Goal: Navigation & Orientation: Find specific page/section

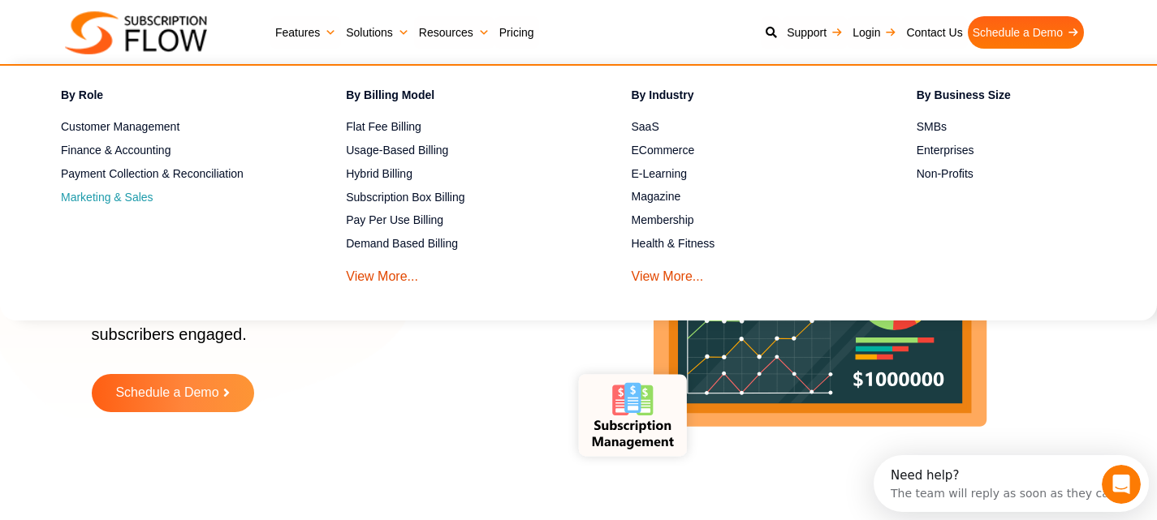
click at [134, 194] on span "Marketing & Sales" at bounding box center [107, 197] width 93 height 17
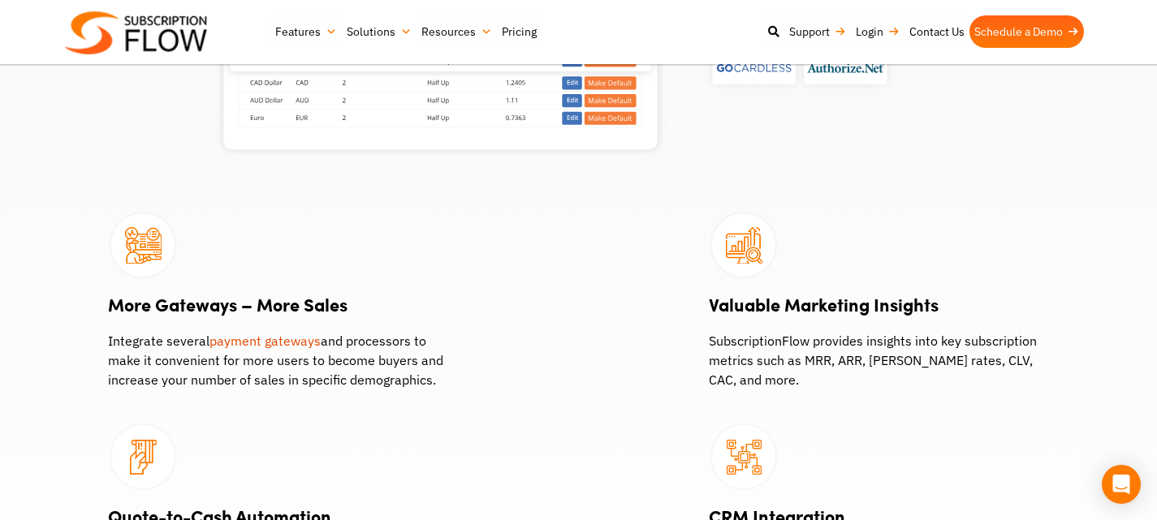
scroll to position [1190, 0]
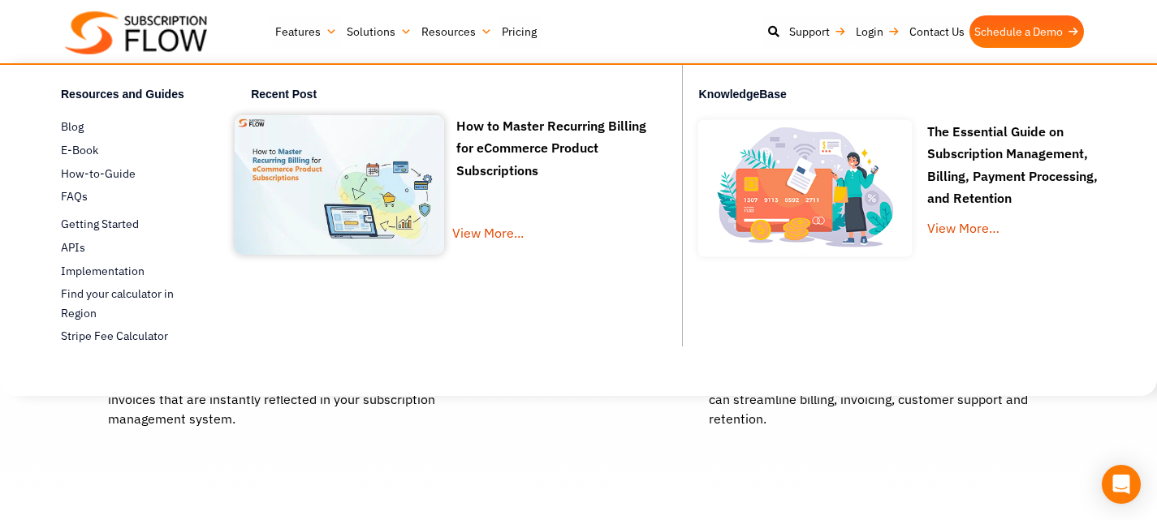
click at [443, 32] on link "Resources" at bounding box center [456, 31] width 80 height 32
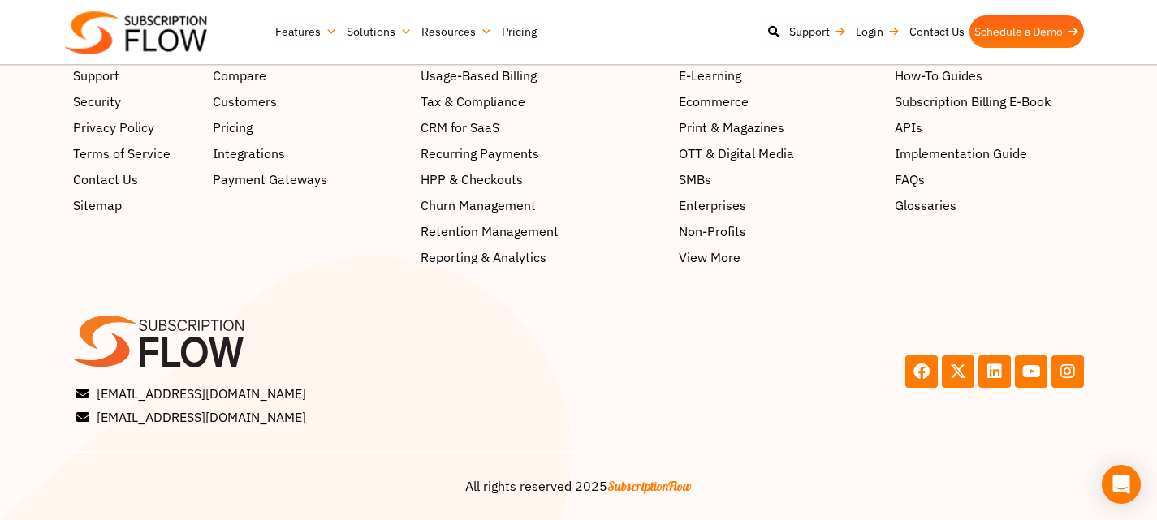
scroll to position [2704, 0]
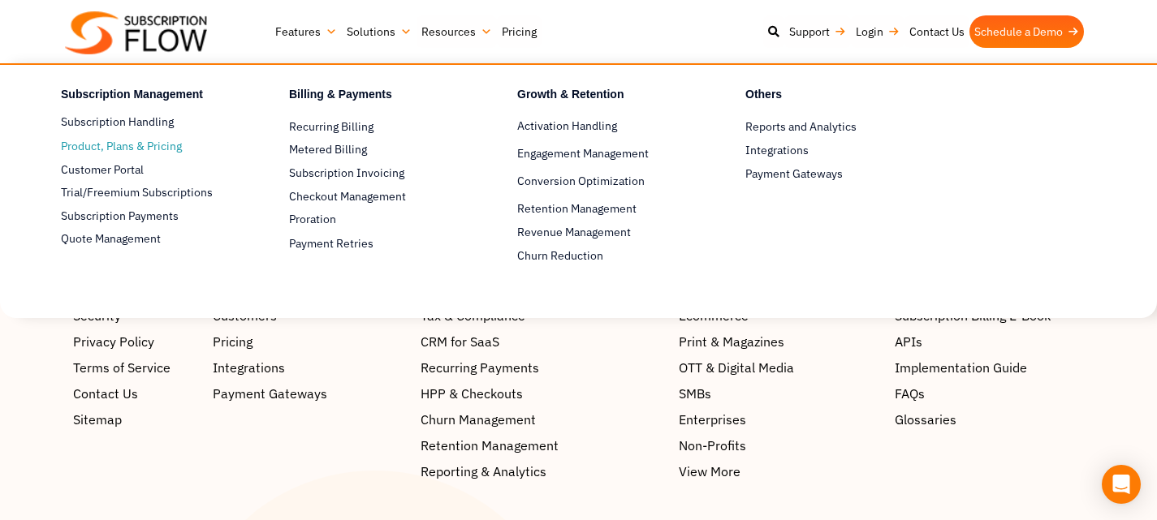
click at [170, 145] on span "Product, Plans & Pricing" at bounding box center [121, 146] width 121 height 17
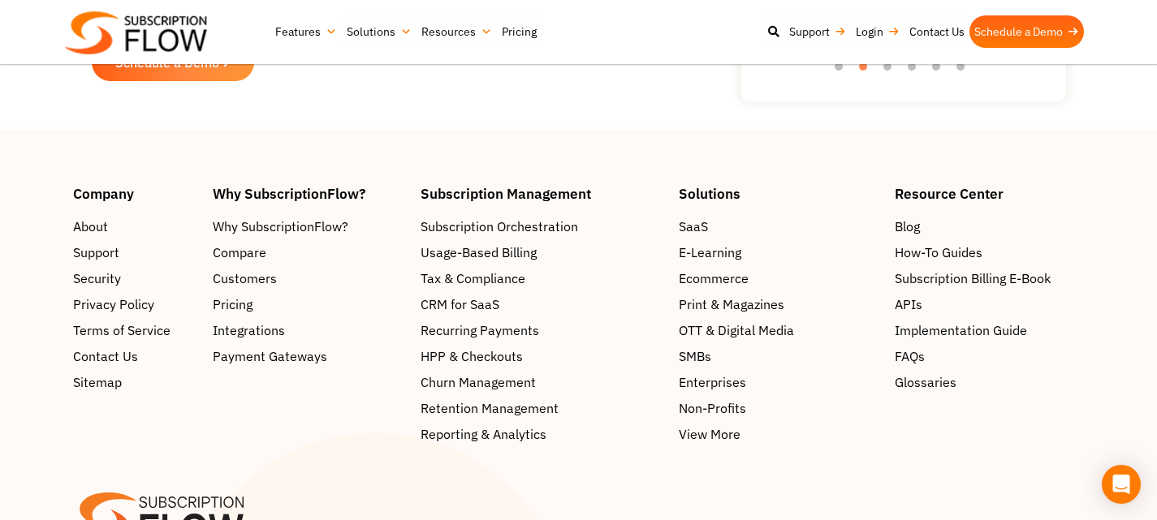
scroll to position [3355, 0]
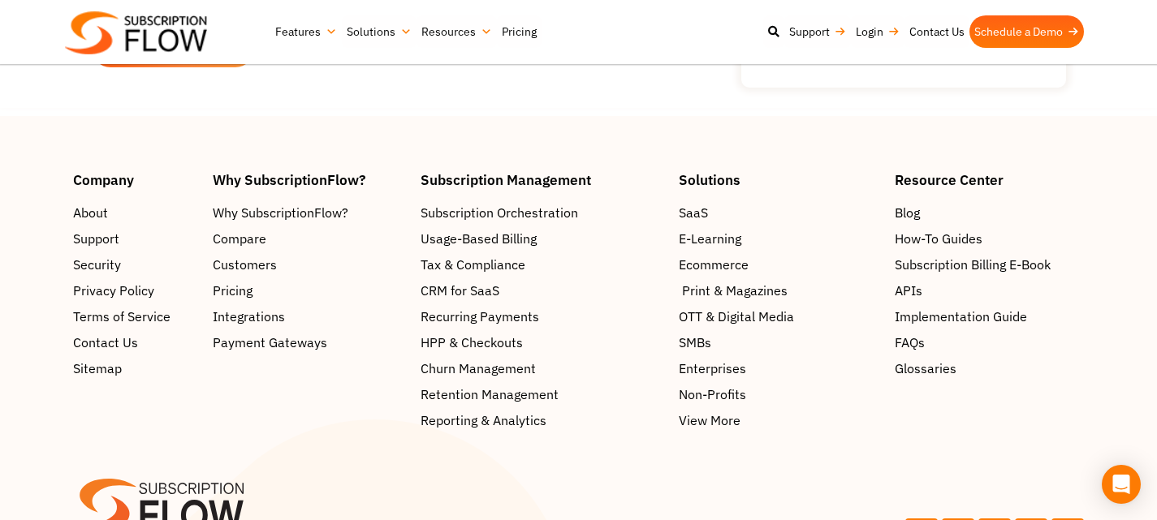
click at [757, 291] on span "Print & Magazines" at bounding box center [735, 290] width 106 height 19
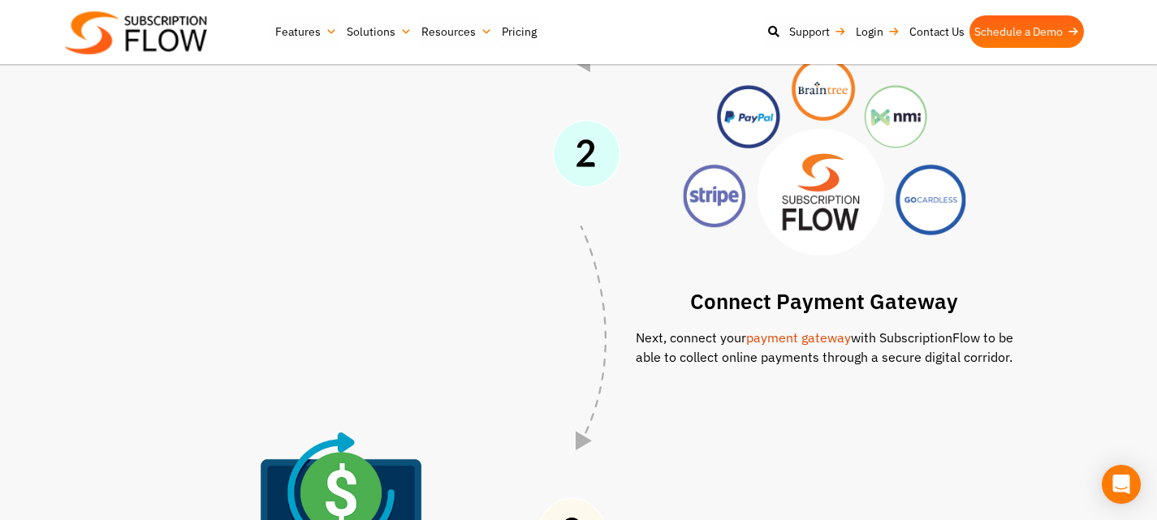
scroll to position [865, 0]
